Goal: Transaction & Acquisition: Purchase product/service

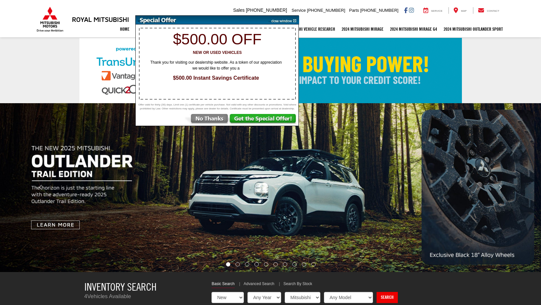
select select "Mitsubishi"
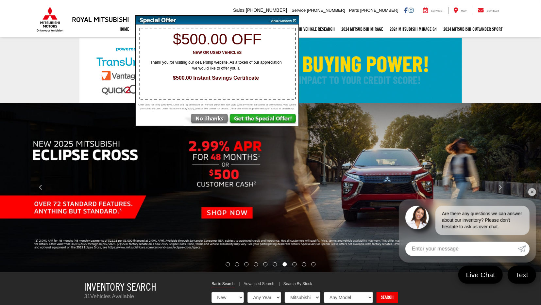
click at [215, 122] on img at bounding box center [206, 120] width 45 height 12
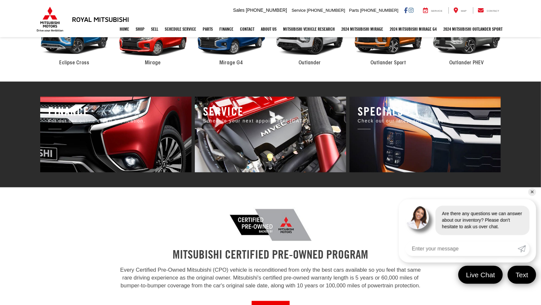
scroll to position [170, 0]
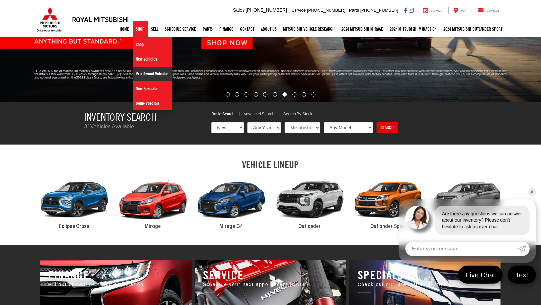
click at [138, 75] on link "Pre-Owned Vehicles" at bounding box center [152, 74] width 39 height 15
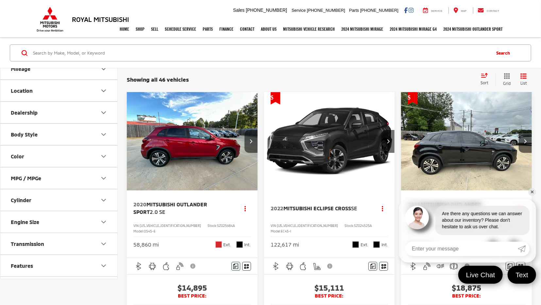
scroll to position [196, 0]
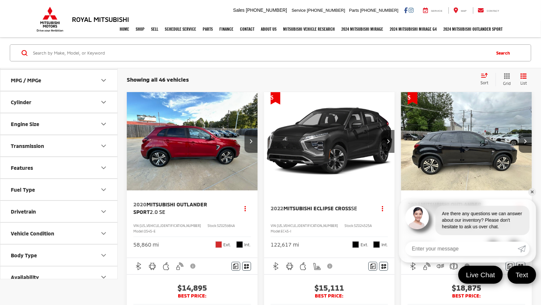
click at [80, 212] on button "Drivetrain" at bounding box center [59, 211] width 118 height 21
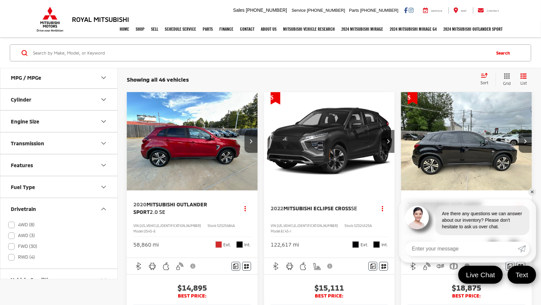
click at [11, 225] on label "4WD (8)" at bounding box center [21, 225] width 26 height 11
checkbox input "true"
click at [11, 232] on label "AWD (3)" at bounding box center [21, 235] width 26 height 11
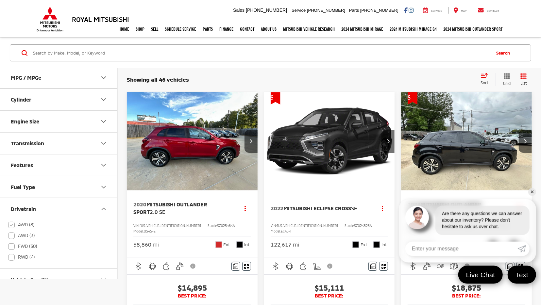
checkbox input "true"
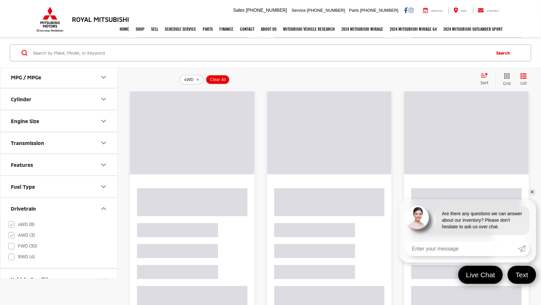
scroll to position [199, 0]
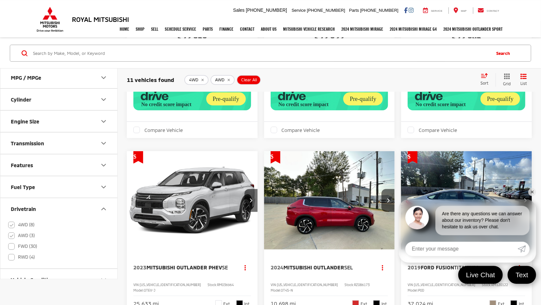
scroll to position [102, 0]
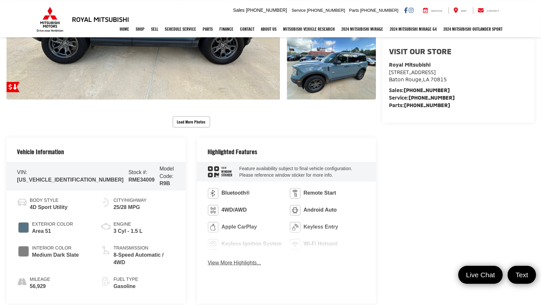
scroll to position [204, 0]
